Goal: Navigation & Orientation: Find specific page/section

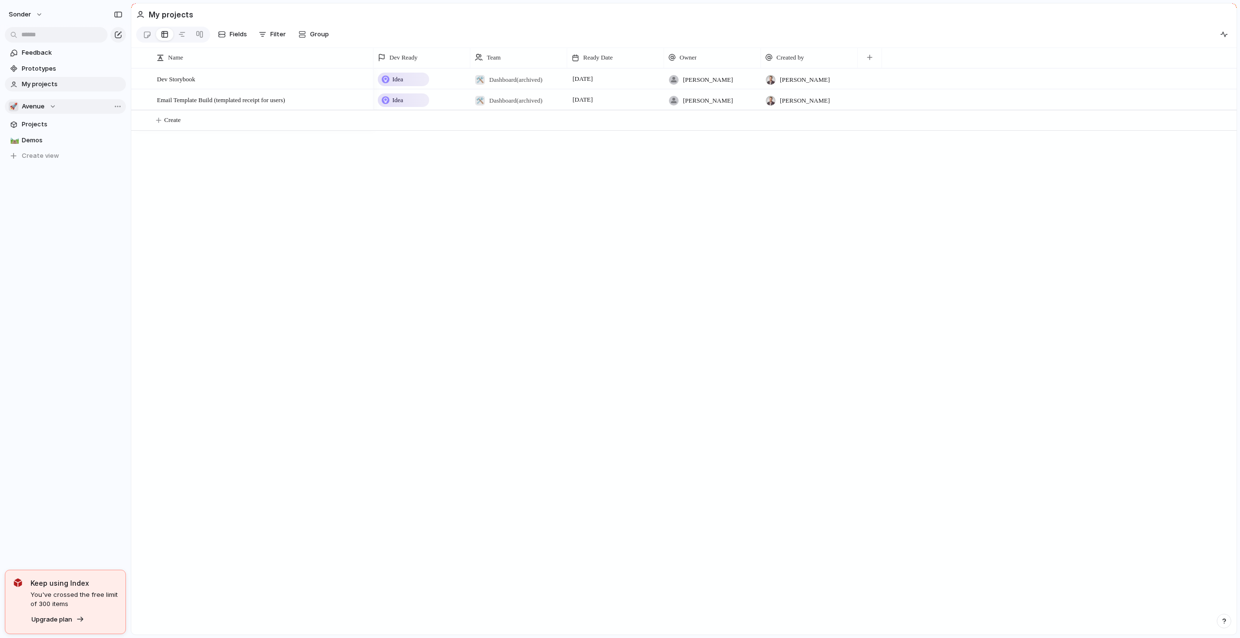
click at [36, 110] on span "Avenue" at bounding box center [33, 107] width 23 height 10
click at [38, 157] on span "Nafis's Board" at bounding box center [67, 159] width 75 height 10
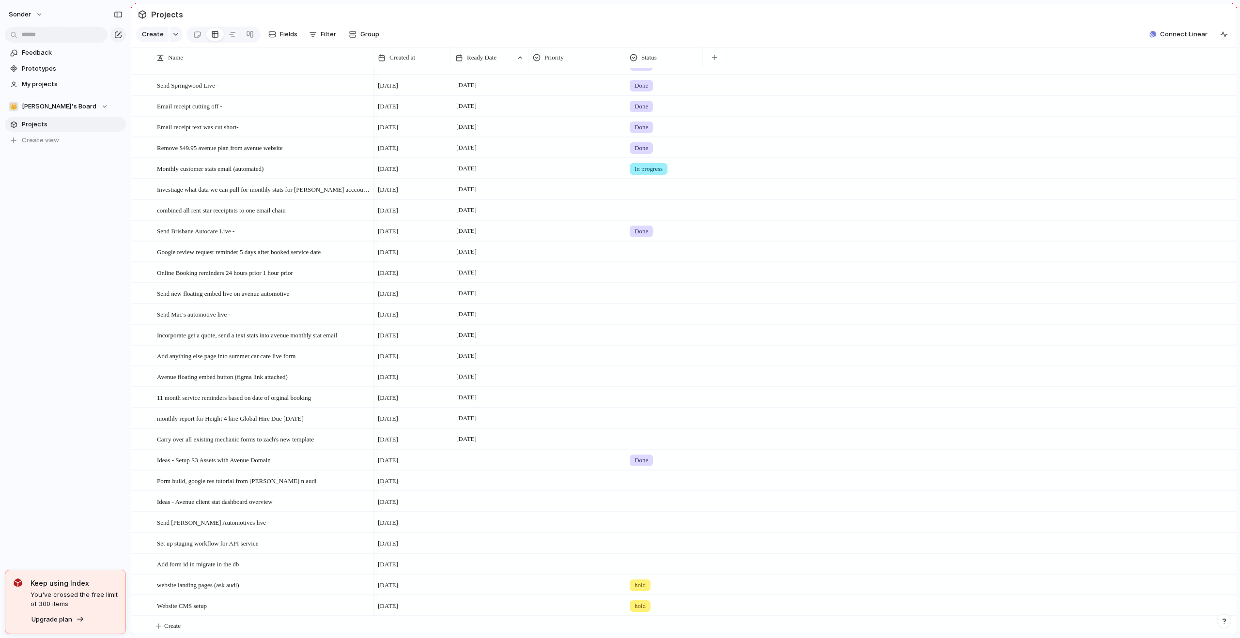
scroll to position [45, 0]
click at [296, 316] on div "Send Mac's automotive live -" at bounding box center [263, 313] width 213 height 20
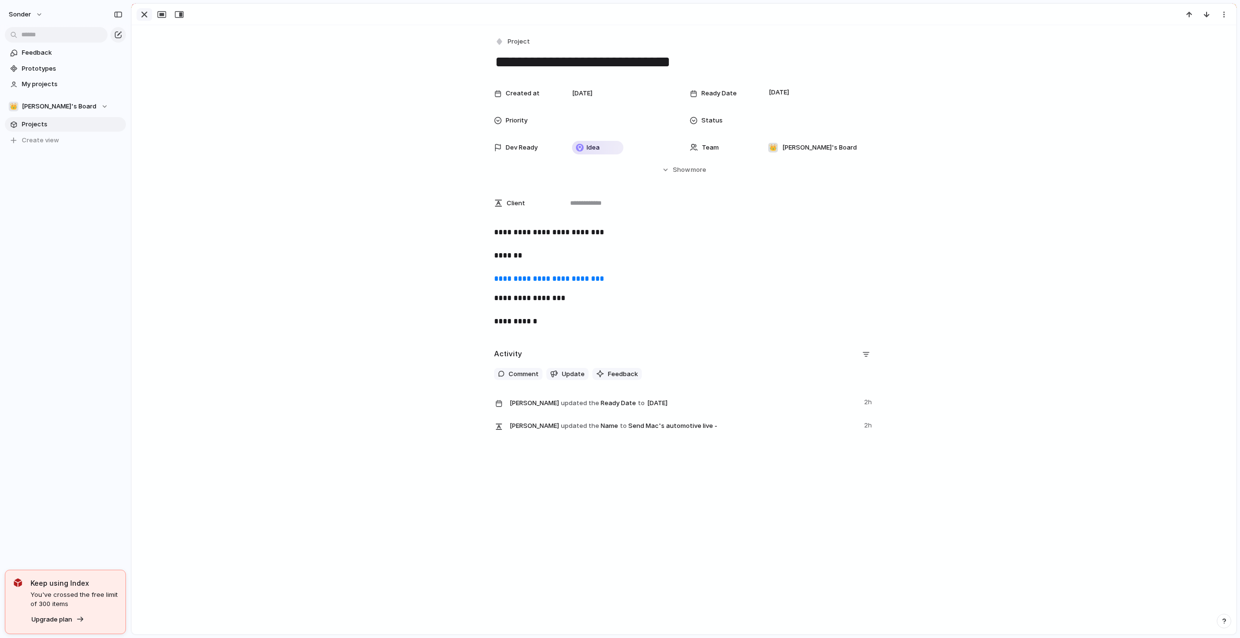
click at [148, 12] on div "button" at bounding box center [145, 15] width 12 height 12
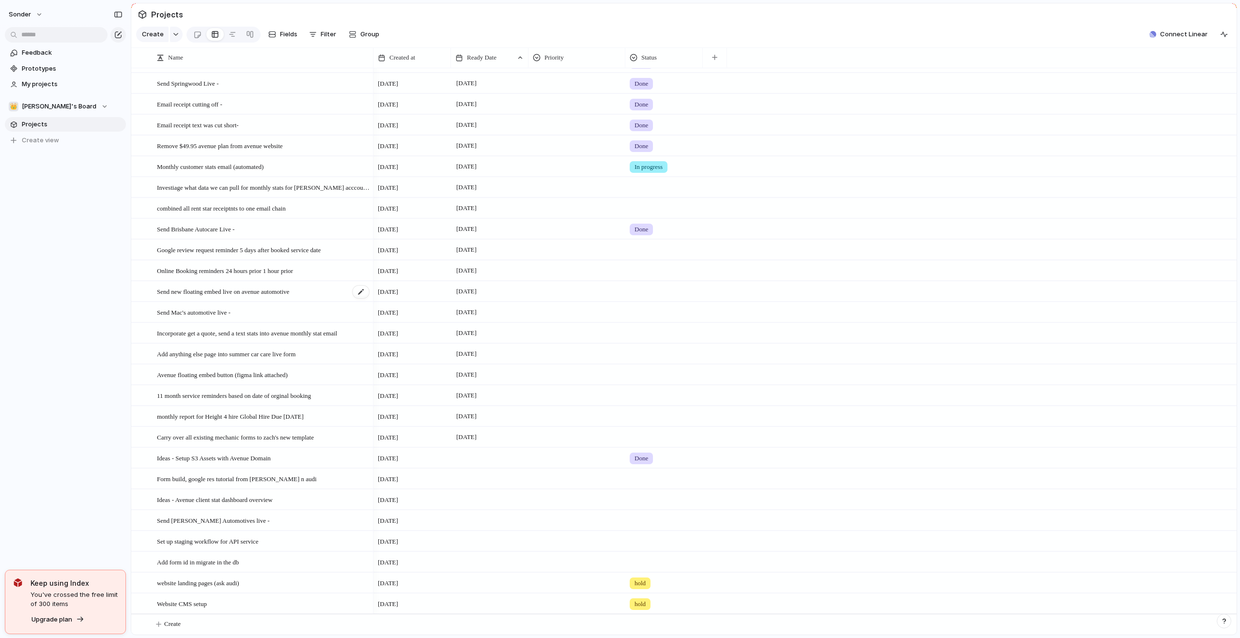
click at [275, 292] on span "Send new floating embed live on avenue automotive" at bounding box center [223, 291] width 132 height 11
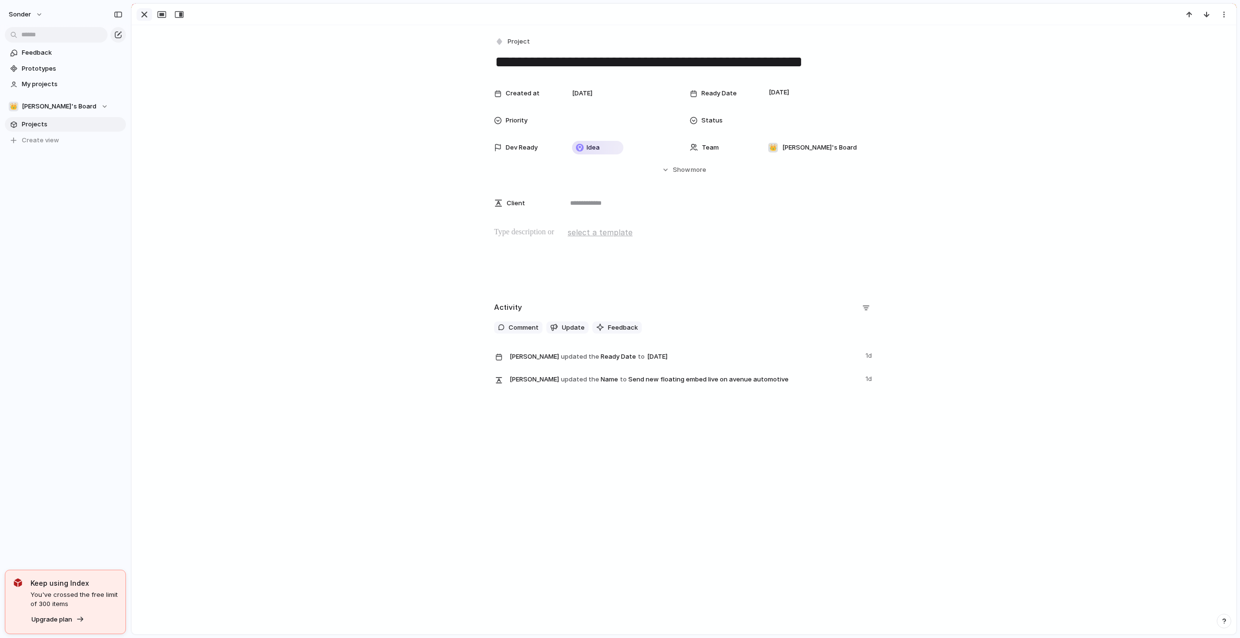
click at [145, 18] on div "button" at bounding box center [145, 15] width 12 height 12
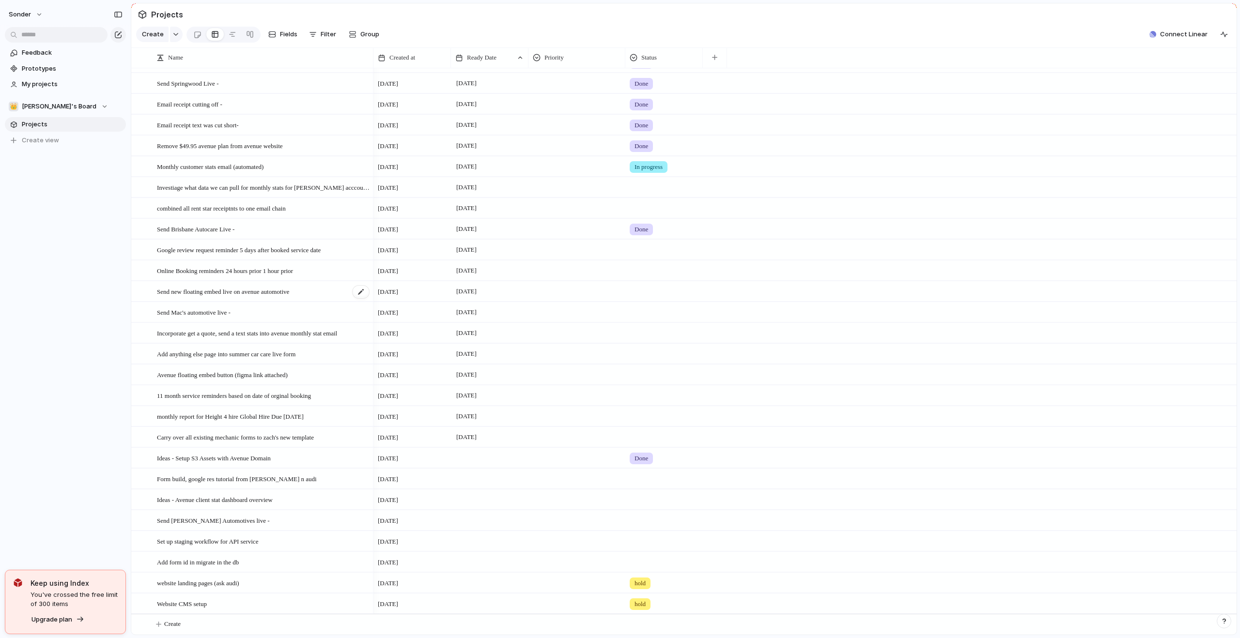
click at [265, 293] on span "Send new floating embed live on avenue automotive" at bounding box center [223, 291] width 132 height 11
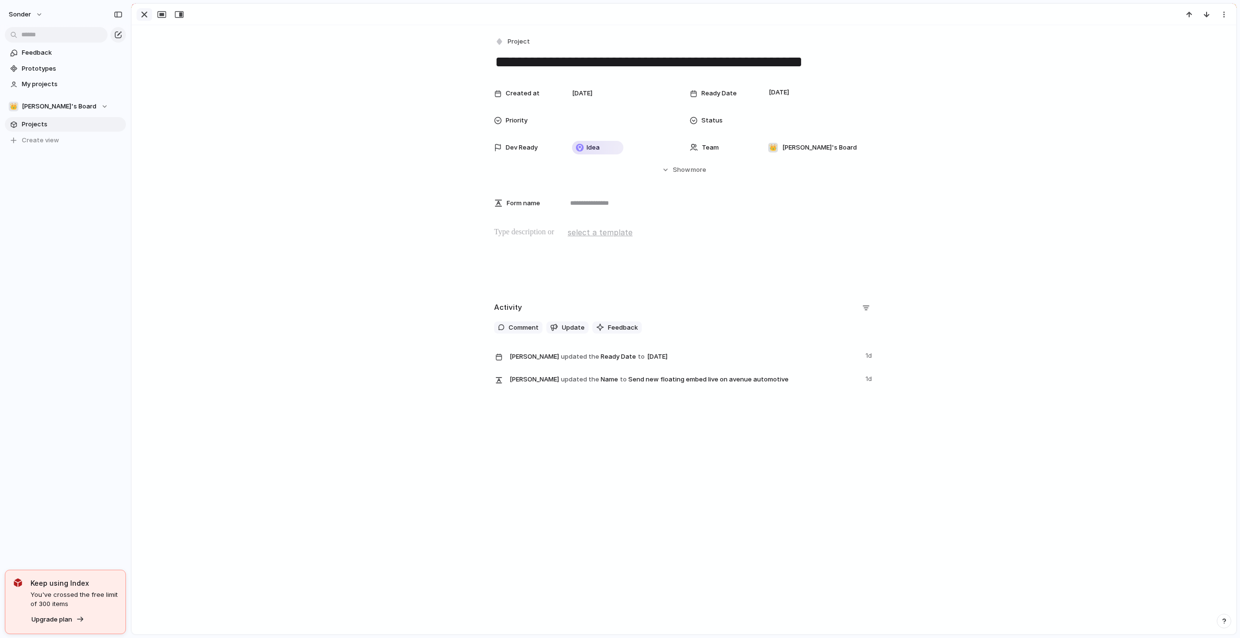
click at [147, 16] on div "button" at bounding box center [145, 15] width 12 height 12
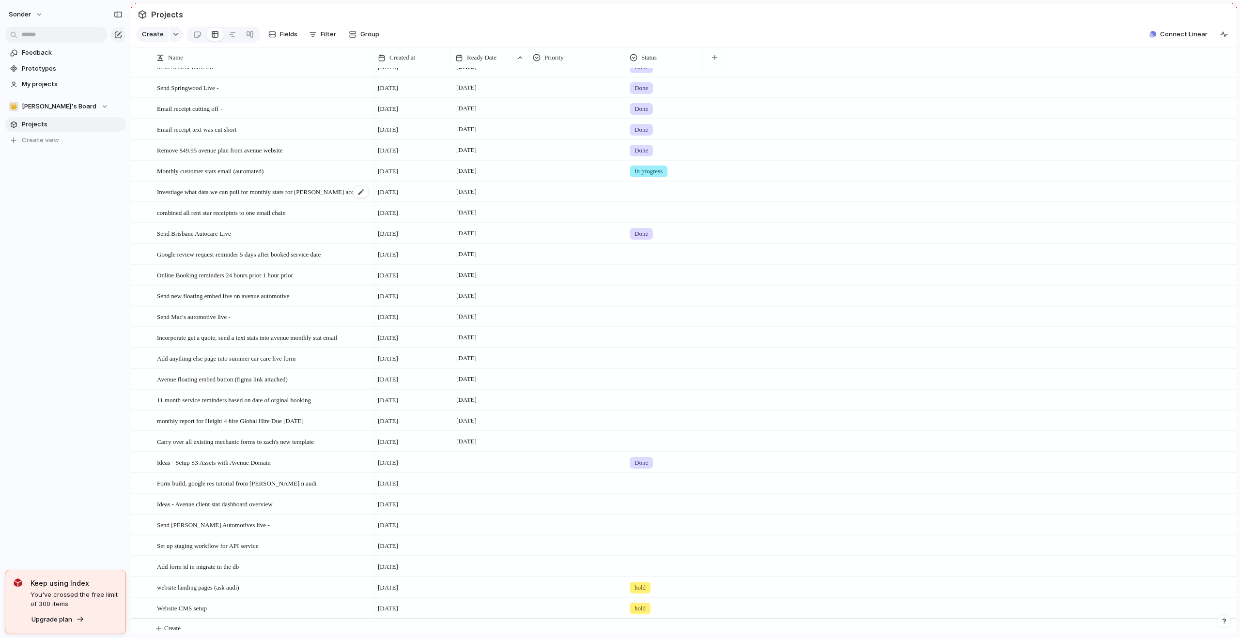
scroll to position [33, 0]
click at [267, 197] on span "Investiage what data we can pull for monthly stats for walker hill acccounting …" at bounding box center [263, 191] width 213 height 11
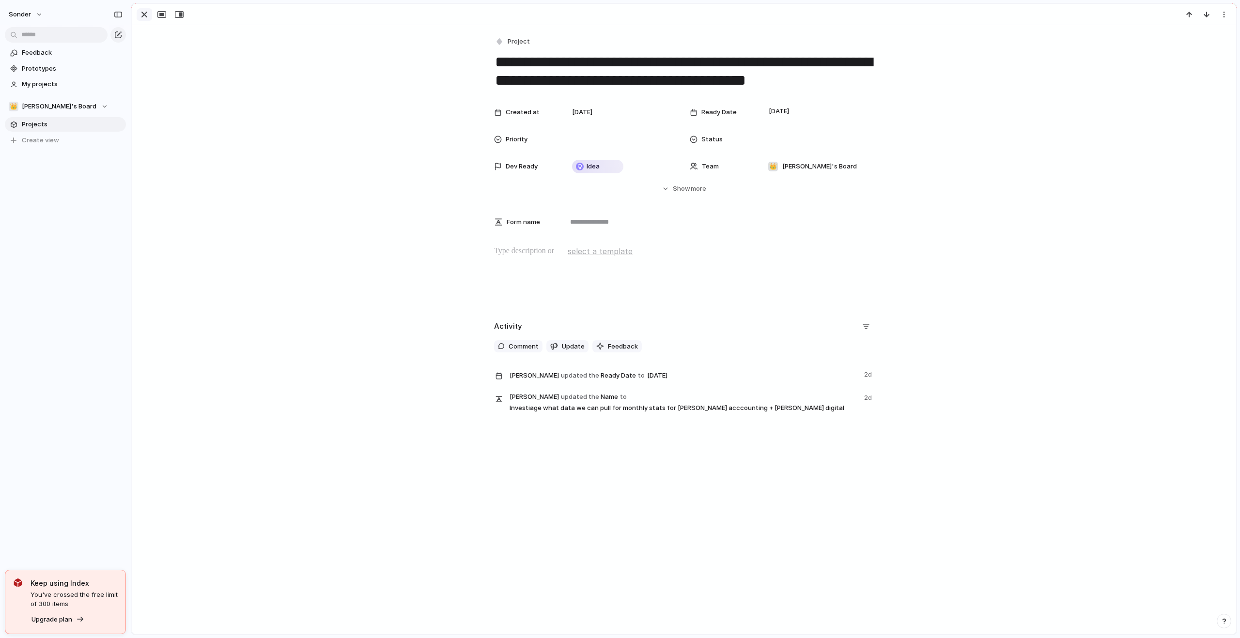
click at [140, 18] on div "button" at bounding box center [145, 15] width 12 height 12
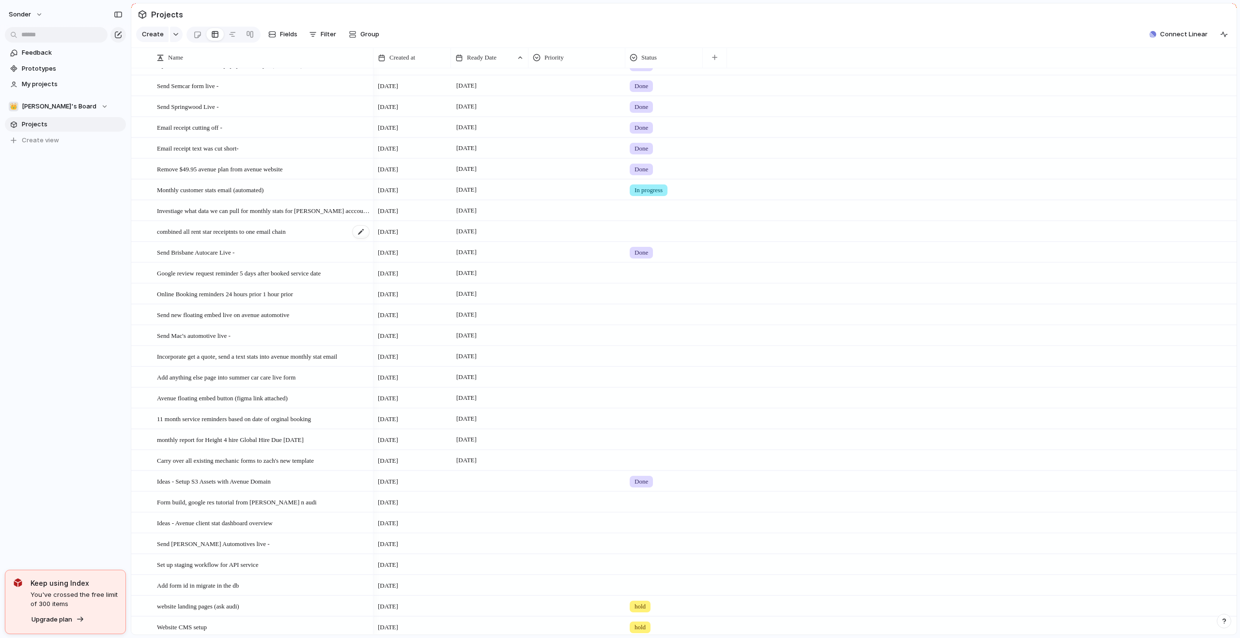
scroll to position [8, 0]
click at [274, 409] on span "Avenue floating embed button (figma link attached)" at bounding box center [222, 404] width 131 height 11
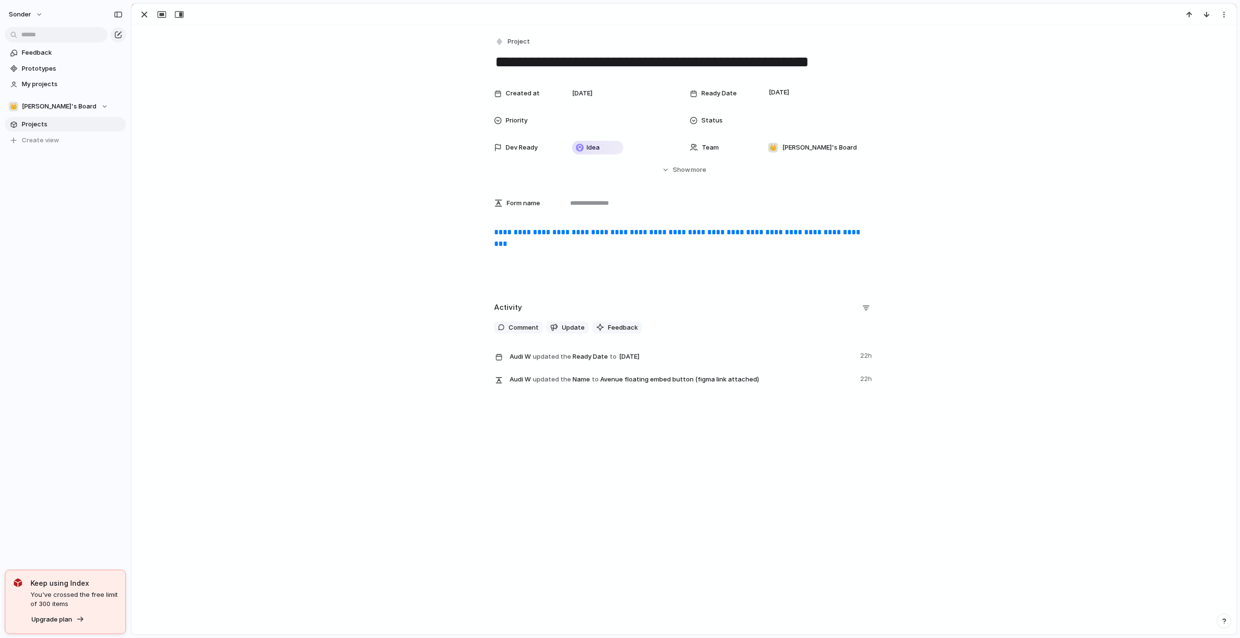
click at [556, 239] on p "**********" at bounding box center [684, 238] width 380 height 23
click at [556, 244] on link "**********" at bounding box center [678, 238] width 368 height 19
